Goal: Information Seeking & Learning: Learn about a topic

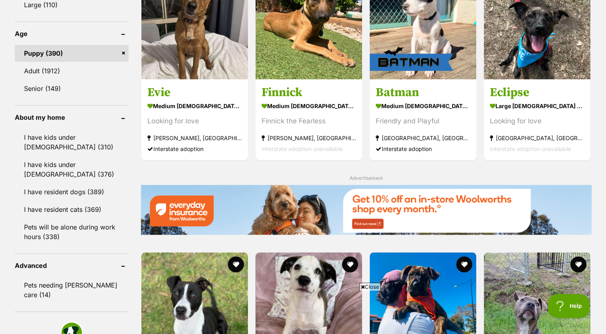
scroll to position [851, 0]
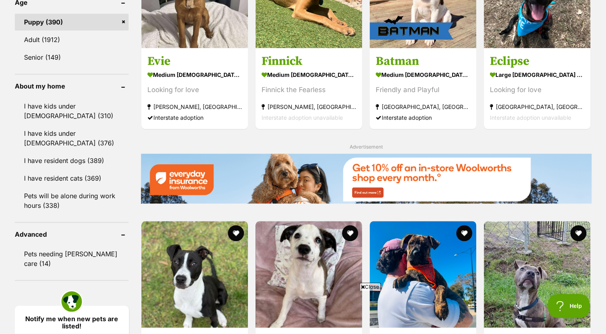
click at [59, 17] on link "Puppy (390)" at bounding box center [72, 22] width 114 height 17
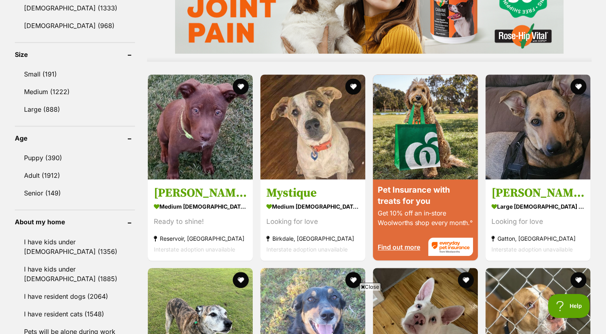
scroll to position [730, 0]
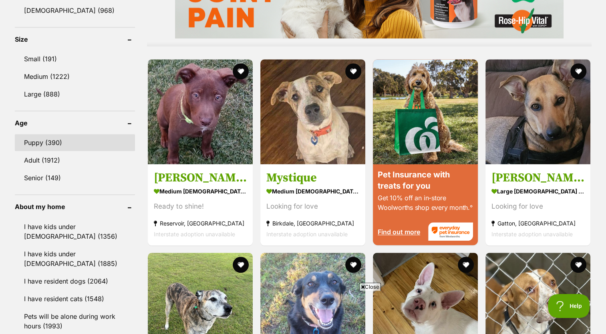
click at [56, 138] on link "Puppy (390)" at bounding box center [75, 142] width 120 height 17
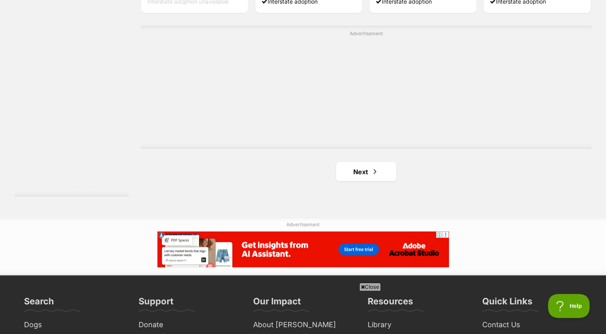
scroll to position [1439, 0]
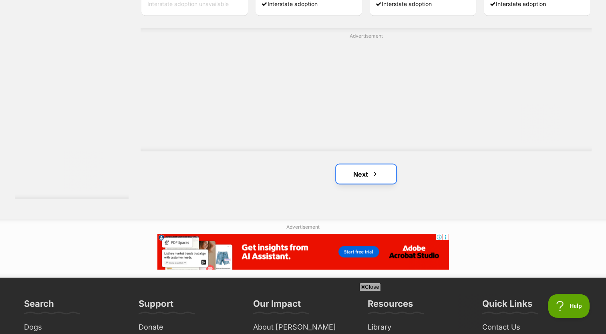
click at [376, 175] on span "Next page" at bounding box center [375, 174] width 8 height 10
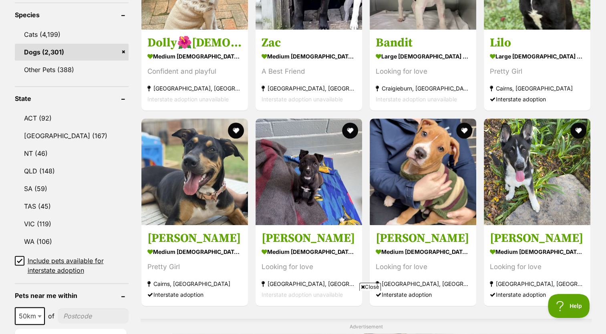
scroll to position [249, 0]
